Goal: Transaction & Acquisition: Purchase product/service

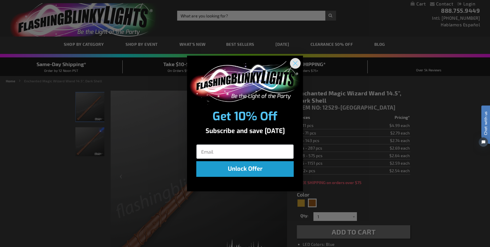
click at [296, 63] on circle "Close dialog" at bounding box center [296, 63] width 10 height 10
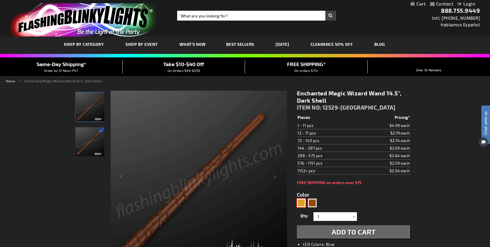
click at [304, 202] on div "Gold" at bounding box center [301, 203] width 9 height 9
type input "5633"
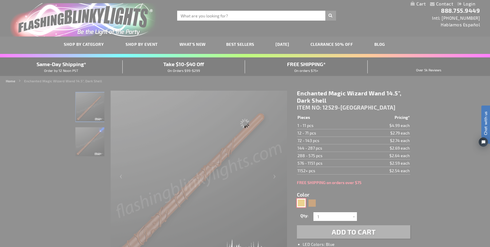
type input "12529-LT"
type input "Customize - Enchanted Wizard Magic Wand for Kids 14.5&quot;, Light Shell - ITEM…"
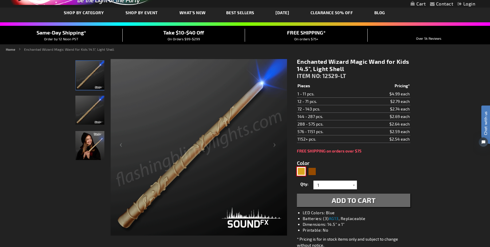
scroll to position [36, 0]
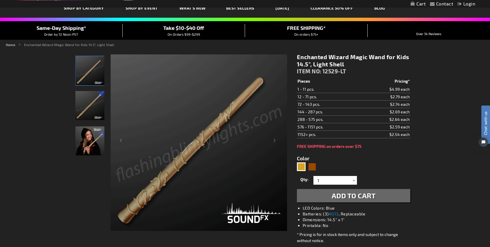
click at [355, 182] on div at bounding box center [354, 180] width 6 height 9
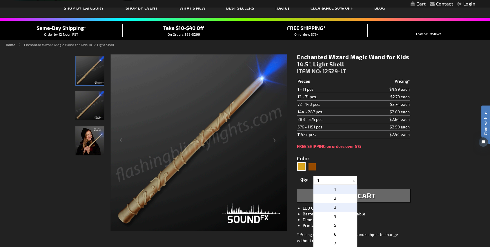
click at [345, 205] on p "3" at bounding box center [336, 207] width 44 height 9
type input "3"
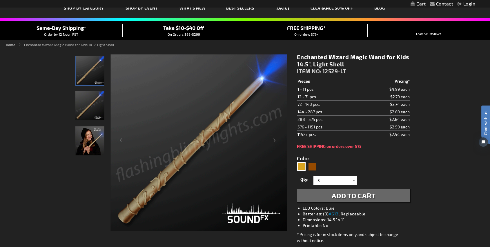
click at [349, 197] on span "Add to Cart" at bounding box center [354, 195] width 44 height 8
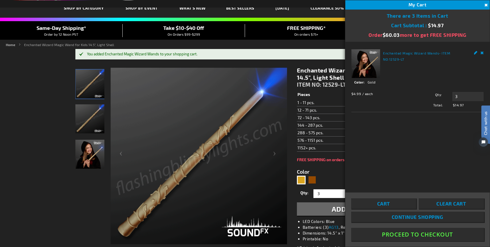
click at [213, 54] on div "You added Enchanted Magic Wizard Wands to your shopping cart." at bounding box center [248, 54] width 322 height 5
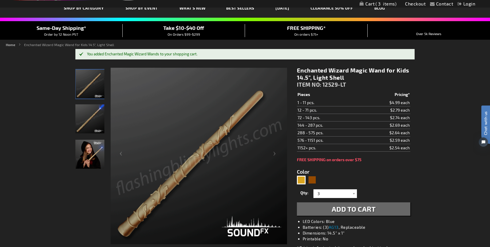
scroll to position [0, 0]
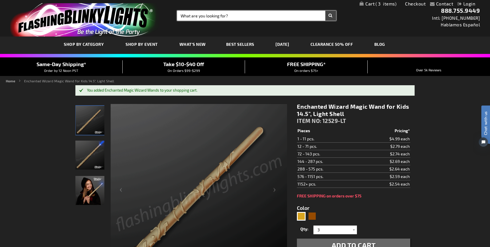
click at [258, 17] on input "Search" at bounding box center [256, 16] width 159 height 10
type input "wand"
click at [325, 11] on button "Search" at bounding box center [330, 16] width 11 height 10
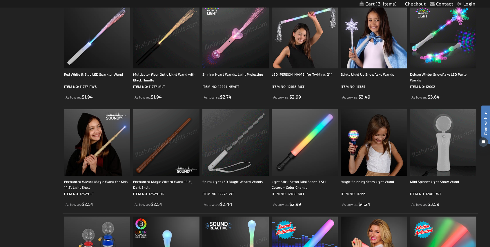
scroll to position [277, 0]
